Goal: Information Seeking & Learning: Learn about a topic

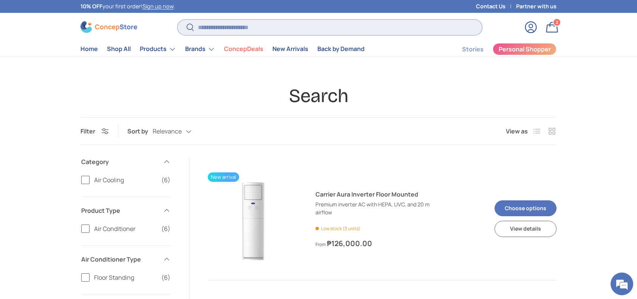
click at [267, 20] on input "Search" at bounding box center [330, 27] width 305 height 15
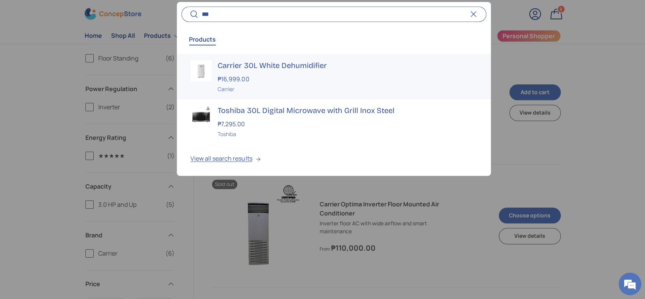
type input "***"
click at [282, 85] on div "Carrier" at bounding box center [347, 89] width 259 height 8
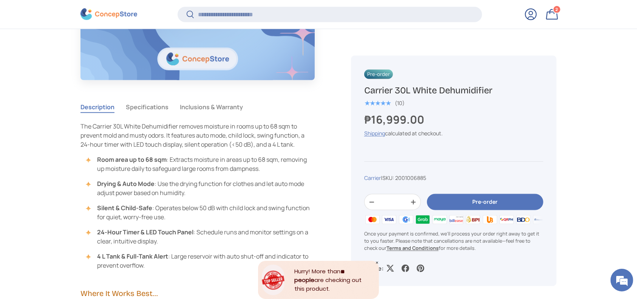
scroll to position [554, 0]
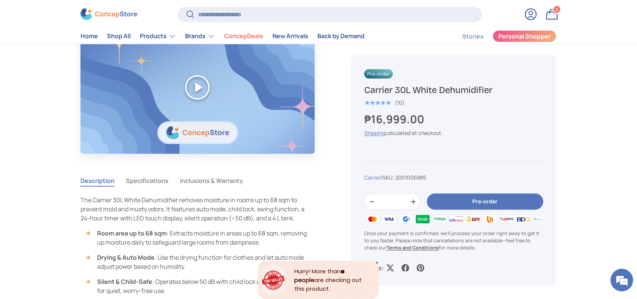
click at [157, 186] on button "Specifications" at bounding box center [147, 180] width 43 height 17
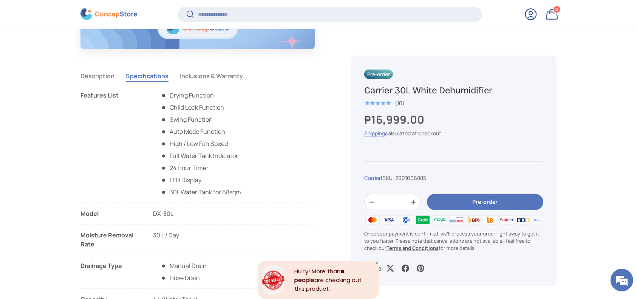
scroll to position [704, 0]
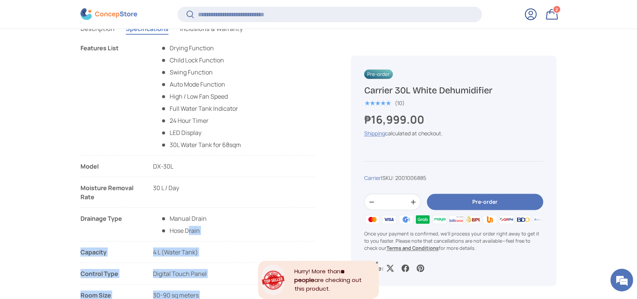
drag, startPoint x: 75, startPoint y: 159, endPoint x: 190, endPoint y: 225, distance: 132.5
drag, startPoint x: 258, startPoint y: 228, endPoint x: 226, endPoint y: 219, distance: 32.9
click at [258, 228] on li "Drainage Type Manual Drain Hose Drain" at bounding box center [198, 228] width 234 height 28
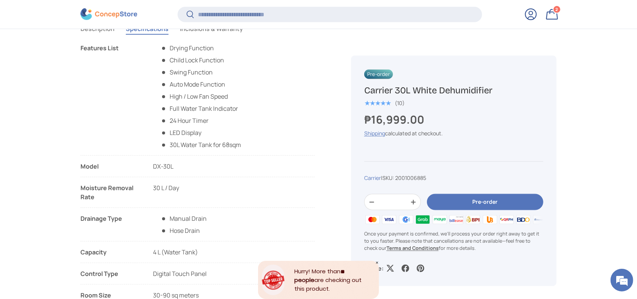
click at [310, 298] on div "Hurry! More than ** people are checking out this product." at bounding box center [333, 280] width 91 height 38
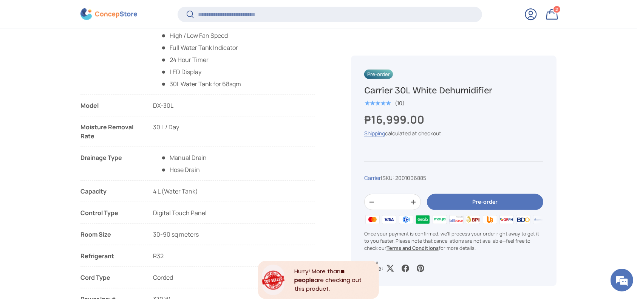
scroll to position [805, 0]
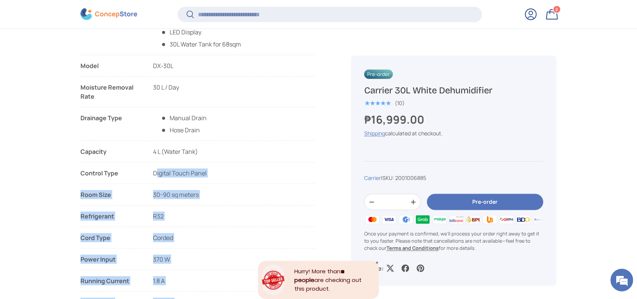
drag, startPoint x: 76, startPoint y: 57, endPoint x: 172, endPoint y: 159, distance: 140.1
drag, startPoint x: 300, startPoint y: 162, endPoint x: 231, endPoint y: 213, distance: 85.9
click at [300, 162] on ul "Features List Drying Function Child Lock Function Swing Function Auto Mode Func…" at bounding box center [198, 136] width 234 height 386
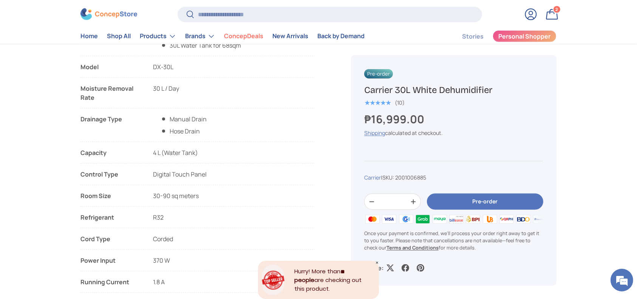
scroll to position [756, 0]
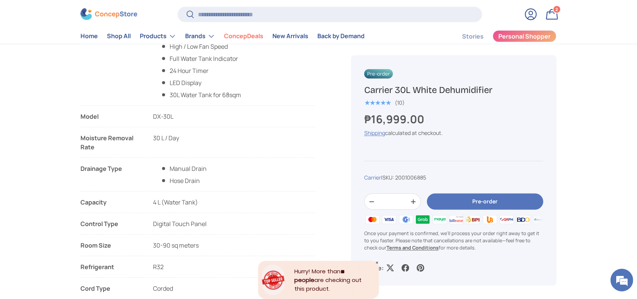
drag, startPoint x: 191, startPoint y: 198, endPoint x: 81, endPoint y: 115, distance: 138.4
click at [81, 115] on ul "Features List Drying Function Child Lock Function Swing Function Auto Mode Func…" at bounding box center [198, 187] width 234 height 386
copy ul "Model DX-30L Moisture Removal Rate 30 L / Day Drainage Type Manual Drain Hose D…"
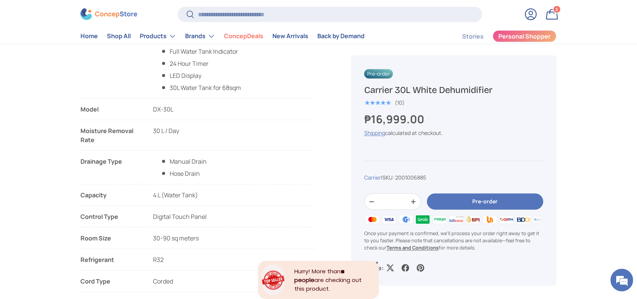
scroll to position [805, 0]
